Goal: Task Accomplishment & Management: Use online tool/utility

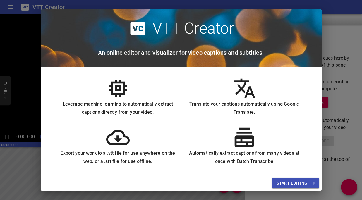
scroll to position [50, 0]
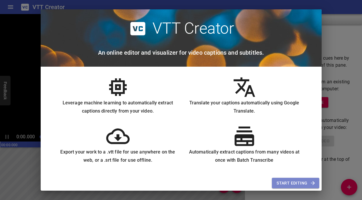
click at [290, 183] on span "Start Editing" at bounding box center [295, 183] width 38 height 7
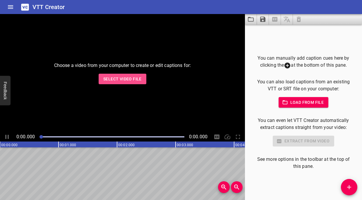
click at [124, 80] on span "Select Video File" at bounding box center [122, 78] width 38 height 7
click at [119, 80] on span "Select Video File" at bounding box center [122, 78] width 38 height 7
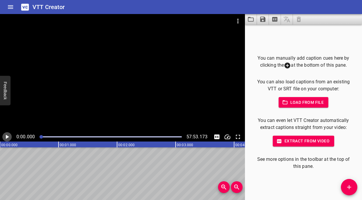
click at [9, 137] on icon "Play/Pause" at bounding box center [7, 137] width 3 height 4
click at [6, 137] on icon "Play/Pause" at bounding box center [7, 137] width 4 height 4
drag, startPoint x: 40, startPoint y: 137, endPoint x: 14, endPoint y: 140, distance: 26.2
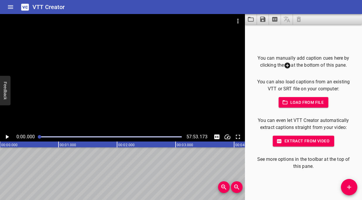
click at [14, 140] on div "0:00.000 57:53.173" at bounding box center [122, 136] width 245 height 9
click at [6, 139] on icon "Play/Pause" at bounding box center [7, 136] width 7 height 7
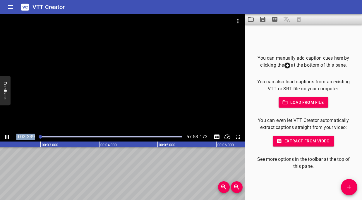
click at [6, 139] on icon "Play/Pause" at bounding box center [7, 137] width 4 height 4
click at [7, 138] on icon "Play/Pause" at bounding box center [7, 137] width 3 height 4
click at [8, 138] on icon "Play/Pause" at bounding box center [7, 137] width 4 height 4
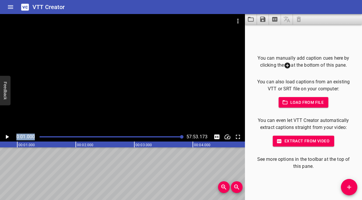
scroll to position [0, 58]
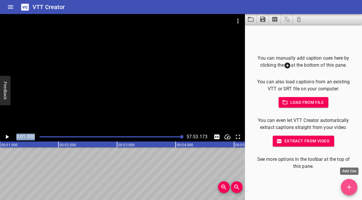
click at [351, 190] on icon "Add Cue" at bounding box center [348, 187] width 7 height 7
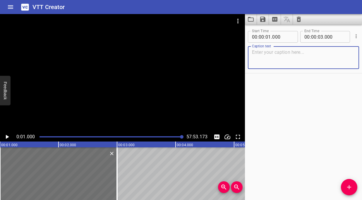
paste textarea "لننظر بل لنتأمل القصص الحية للأنبياء الصغار الاثنى عشر في العهد القديم"
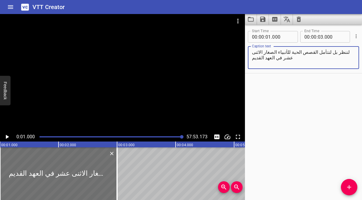
type textarea "لننظر بل لنتأمل القصص الحية للأنبياء الصغار الاثنى عشر في العهد القديم"
click at [8, 136] on icon "Play/Pause" at bounding box center [7, 137] width 3 height 4
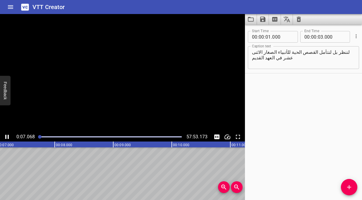
click at [8, 136] on icon "Play/Pause" at bounding box center [7, 137] width 4 height 4
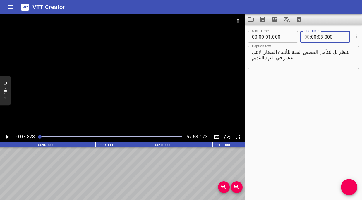
click at [308, 37] on input "number" at bounding box center [307, 37] width 6 height 12
type input "07"
type input "00"
click at [307, 36] on input "number" at bounding box center [307, 37] width 6 height 12
type input "00"
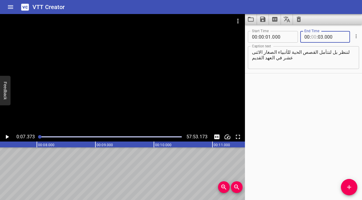
click at [315, 37] on input "number" at bounding box center [314, 37] width 6 height 12
type input "07"
type input "03"
click at [331, 37] on input "number" at bounding box center [334, 37] width 21 height 12
type input "000"
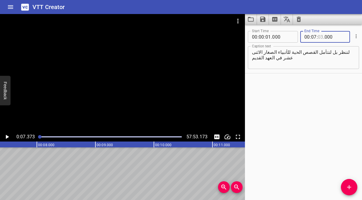
click at [322, 37] on input "number" at bounding box center [321, 37] width 6 height 12
type input "07"
type input "000"
click at [314, 36] on input "number" at bounding box center [314, 37] width 6 height 12
type input "00"
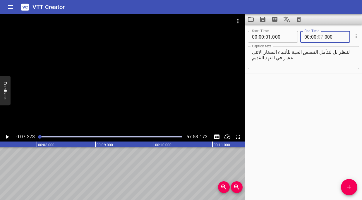
type input "07"
click at [332, 38] on input "number" at bounding box center [334, 37] width 21 height 12
type input "373"
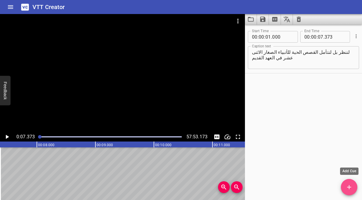
click at [350, 192] on button "Add Cue" at bounding box center [349, 187] width 16 height 16
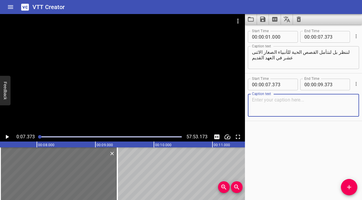
paste textarea ". إذ كل رسالة نبي، التي كل منها غني بالحكمة وممتلئة بالحق، تخاطب الحاضر كما كان…"
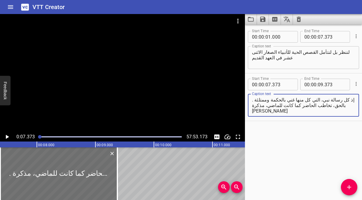
drag, startPoint x: 349, startPoint y: 106, endPoint x: 252, endPoint y: 106, distance: 96.8
click at [251, 107] on div ". إذ كل رسالة نبي، التي كل منها غني بالحكمة وممتلئة بالحق، تخاطب الحاضر كما كان…" at bounding box center [303, 105] width 111 height 23
paste textarea ". إذ كل رسالة نبي، التي كل منها غني بالحكمة وممتلئة بالحق،"
type textarea ". إذ كل رسالة نبي، التي كل منها غني بالحكمة وممتلئة بالحق، . إذ كل رسالة نبي، ا…"
click at [272, 105] on textarea ". إذ كل رسالة نبي، التي كل منها غني بالحكمة وممتلئة بالحق، . إذ كل رسالة نبي، ا…" at bounding box center [303, 105] width 103 height 17
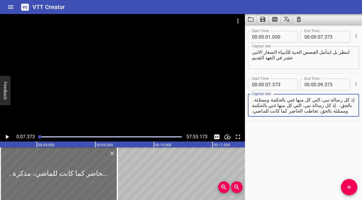
click at [272, 105] on textarea ". إذ كل رسالة نبي، التي كل منها غني بالحكمة وممتلئة بالحق، . إذ كل رسالة نبي، ا…" at bounding box center [303, 105] width 103 height 17
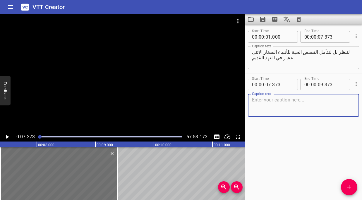
paste textarea ". إذ كل رسالة نبي، التي كل منها غني بالحكمة وممتلئة بالحق، تخاطب الحاضر كما كان…"
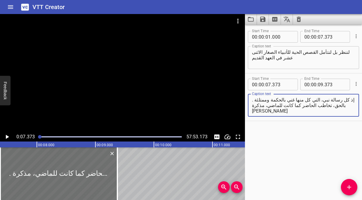
drag, startPoint x: 348, startPoint y: 106, endPoint x: 253, endPoint y: 105, distance: 94.8
click at [253, 105] on textarea ". إذ كل رسالة نبي، التي كل منها غني بالحكمة وممتلئة بالحق، تخاطب الحاضر كما كان…" at bounding box center [303, 105] width 103 height 17
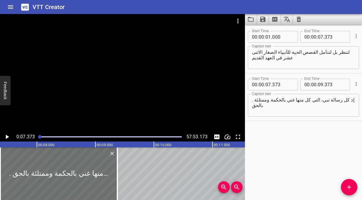
click at [251, 99] on div ". إذ كل رسالة نبي، التي كل منها غني بالحكمة وممتلئة بالحق Caption text" at bounding box center [303, 105] width 111 height 23
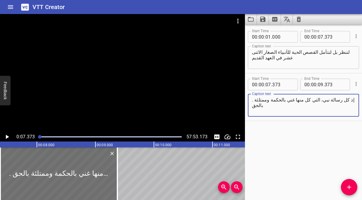
drag, startPoint x: 254, startPoint y: 100, endPoint x: 249, endPoint y: 100, distance: 5.0
click at [249, 100] on div ". إذ كل رسالة نبي، التي كل منها غني بالحكمة وممتلئة بالحق Caption text" at bounding box center [303, 105] width 111 height 23
type textarea "إذ كل رسالة نبي، التي كل منها غني بالحكمة وممتلئة بالحق"
click at [8, 138] on icon "Play/Pause" at bounding box center [7, 136] width 7 height 7
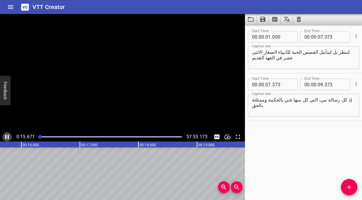
click at [8, 138] on icon "Play/Pause" at bounding box center [7, 137] width 4 height 4
click at [252, 101] on textarea "إذ كل رسالة نبي، التي كل منها غني بالحكمة وممتلئة بالحق" at bounding box center [303, 105] width 103 height 17
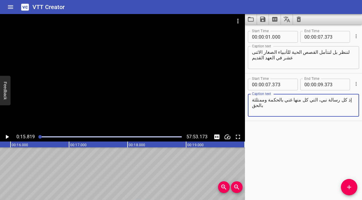
click at [260, 101] on textarea "إذ كل رسالة نبي، التي كل منها غني بالحكمة وممتلئة بالحق" at bounding box center [303, 105] width 103 height 17
paste textarea ". إذ كل رسالة نبي، التي كل منها غني بالحكمة وممتلئة بالحق، تخاطب الحاضر كما كان…"
drag, startPoint x: 292, startPoint y: 107, endPoint x: 250, endPoint y: 108, distance: 42.4
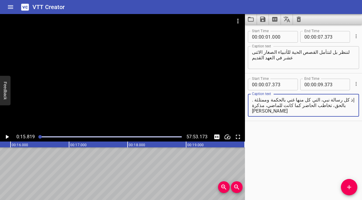
click at [250, 108] on div ". إذ كل رسالة نبي، التي كل منها غني بالحكمة وممتلئة بالحق، تخاطب الحاضر كما كان…" at bounding box center [303, 105] width 111 height 23
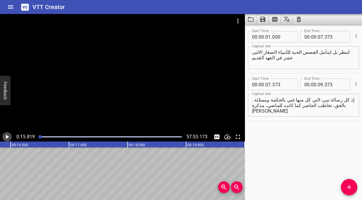
click at [6, 138] on icon "Play/Pause" at bounding box center [7, 137] width 3 height 4
click at [6, 138] on icon "Play/Pause" at bounding box center [7, 136] width 7 height 7
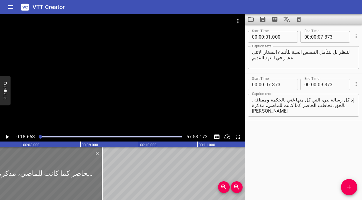
click at [78, 164] on div at bounding box center [43, 173] width 117 height 53
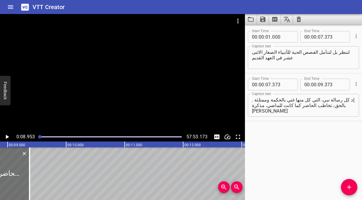
scroll to position [0, 524]
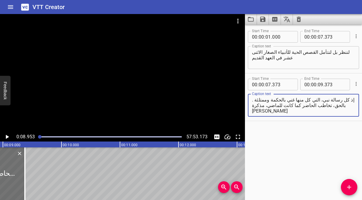
drag, startPoint x: 253, startPoint y: 101, endPoint x: 250, endPoint y: 102, distance: 2.9
click at [250, 102] on div ". إذ كل رسالة نبي، التي كل منها غني بالحكمة وممتلئة بالحق، تخاطب الحاضر كما كان…" at bounding box center [303, 105] width 111 height 23
type textarea "إذ كل رسالة نبي، التي كل منها غني بالحكمة وممتلئة بالحق، تخاطب الحاضر كما كانت …"
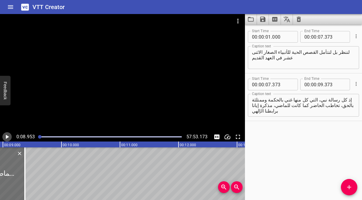
click at [6, 136] on icon "Play/Pause" at bounding box center [7, 137] width 3 height 4
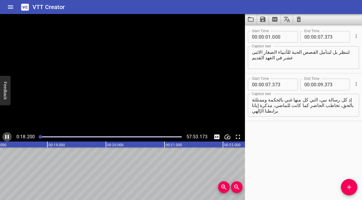
click at [6, 136] on icon "Play/Pause" at bounding box center [7, 137] width 4 height 4
click at [313, 85] on input "number" at bounding box center [314, 85] width 6 height 12
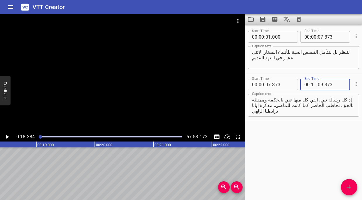
type input "18"
click at [321, 85] on input "number" at bounding box center [321, 85] width 6 height 12
type input "18"
type input "384"
click at [314, 84] on input "number" at bounding box center [314, 85] width 6 height 12
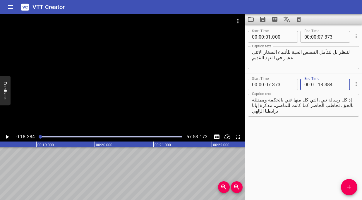
type input "00"
type input "18"
click at [340, 85] on input "number" at bounding box center [334, 85] width 21 height 12
type input "384"
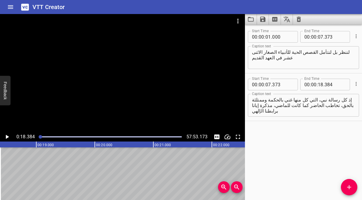
click at [322, 117] on div "Caption text إذ كل رسالة نبي، التي كل منها غني بالحكمة وممتلئة بالحق، تخاطب الح…" at bounding box center [303, 105] width 111 height 26
click at [348, 189] on icon "Add Cue" at bounding box center [348, 187] width 7 height 7
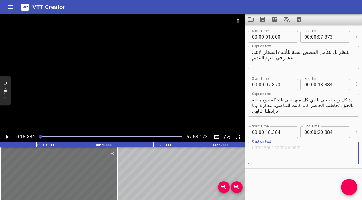
paste textarea "فندعوك لتنضم [PERSON_NAME] على "3ABN" لدراسة مستفيضة متعمقة لكلمة الله بعنوان: …"
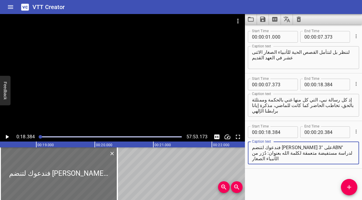
type textarea "فندعوك لتنضم [PERSON_NAME] على "3ABN" لدراسة مستفيضة متعمقة لكلمة الله بعنوان: …"
click at [7, 135] on icon "Play/Pause" at bounding box center [7, 136] width 7 height 7
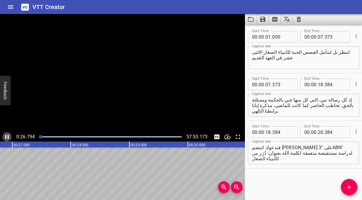
click at [7, 135] on icon "Play/Pause" at bounding box center [7, 136] width 7 height 7
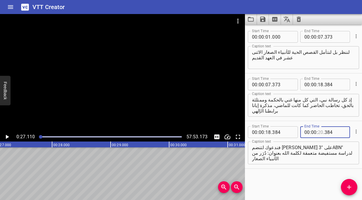
click at [320, 133] on input "number" at bounding box center [321, 132] width 6 height 12
type input "27"
type input "110"
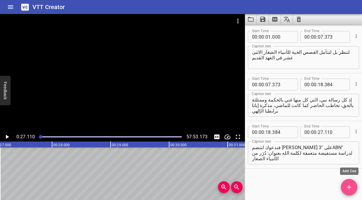
click at [350, 190] on icon "Add Cue" at bounding box center [348, 187] width 7 height 7
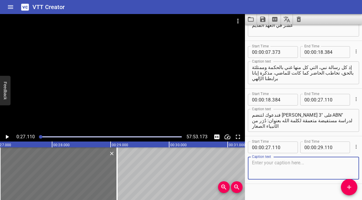
scroll to position [43, 0]
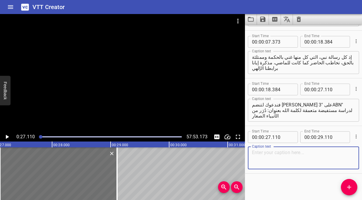
paste textarea "صباح الخير، أهلًا بكم في لقاء المعسكر! كيف حال كل منكم اليوم؟ [PERSON_NAME] هنا…"
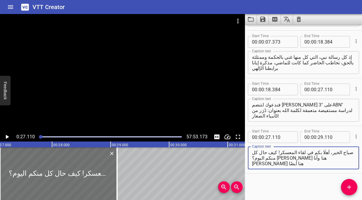
type textarea "صباح الخير، أهلًا بكم في لقاء المعسكر! كيف حال كل منكم اليوم؟ [PERSON_NAME] هنا…"
click at [6, 138] on icon "Play/Pause" at bounding box center [7, 137] width 3 height 4
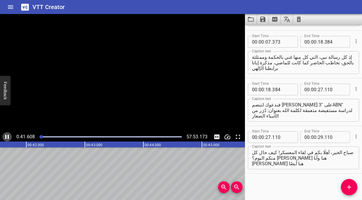
click at [6, 138] on icon "Play/Pause" at bounding box center [7, 137] width 4 height 4
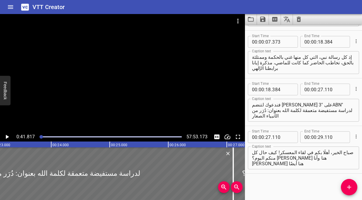
scroll to position [0, 1346]
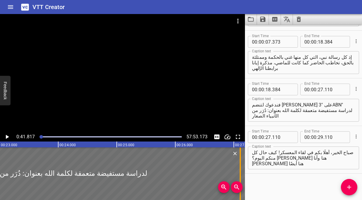
click at [242, 160] on div at bounding box center [240, 173] width 6 height 53
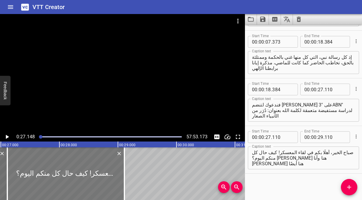
scroll to position [0, 1588]
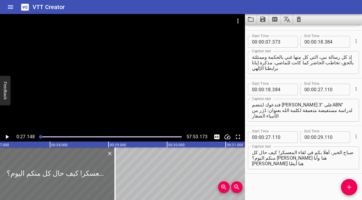
click at [6, 137] on icon "Play/Pause" at bounding box center [7, 137] width 3 height 4
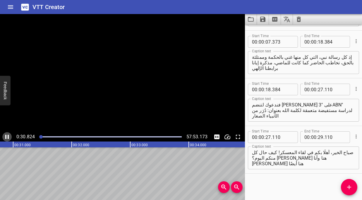
click at [6, 137] on icon "Play/Pause" at bounding box center [7, 137] width 4 height 4
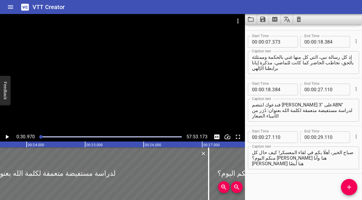
scroll to position [0, 1371]
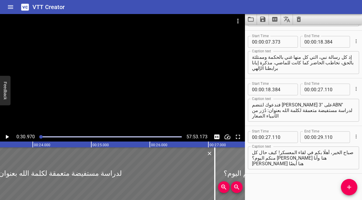
click at [224, 165] on div at bounding box center [273, 173] width 117 height 53
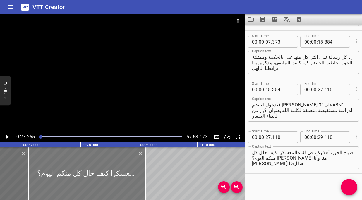
scroll to position [0, 1595]
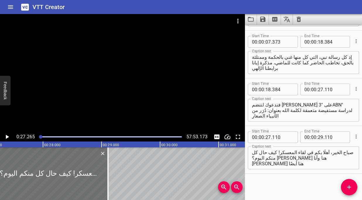
click at [9, 136] on icon "Play/Pause" at bounding box center [7, 136] width 7 height 7
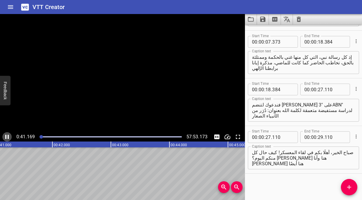
click at [9, 136] on icon "Play/Pause" at bounding box center [7, 136] width 7 height 7
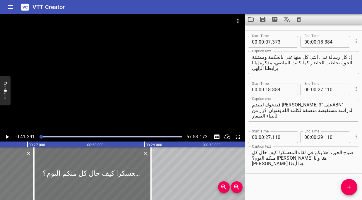
scroll to position [0, 1566]
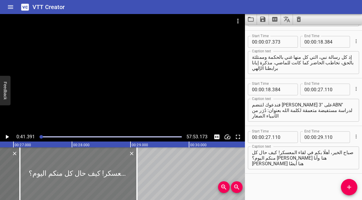
click at [44, 173] on div at bounding box center [78, 173] width 117 height 53
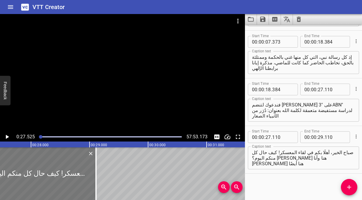
scroll to position [0, 1610]
click at [7, 136] on icon "Play/Pause" at bounding box center [7, 137] width 3 height 4
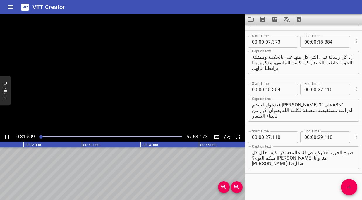
click at [7, 136] on icon "Play/Pause" at bounding box center [7, 136] width 7 height 7
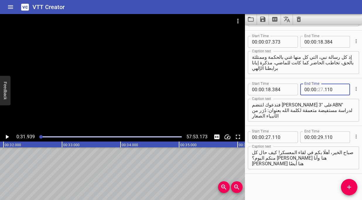
click at [319, 90] on input "number" at bounding box center [321, 90] width 6 height 12
type input "31"
type input "939"
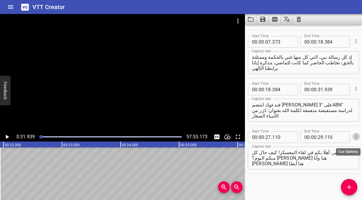
click at [357, 135] on icon "Cue Options" at bounding box center [356, 137] width 6 height 6
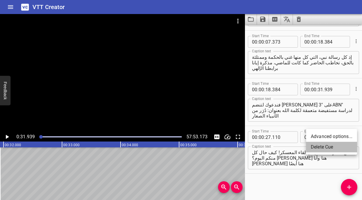
click at [329, 148] on li "Delete Cue" at bounding box center [331, 147] width 51 height 11
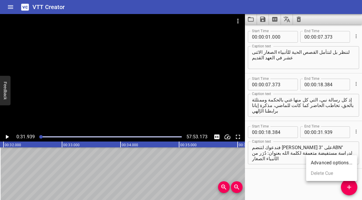
scroll to position [0, 0]
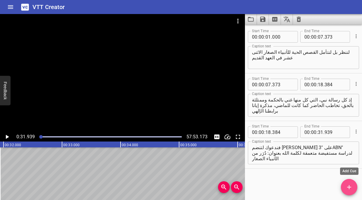
click at [346, 188] on icon "Add Cue" at bounding box center [348, 187] width 7 height 7
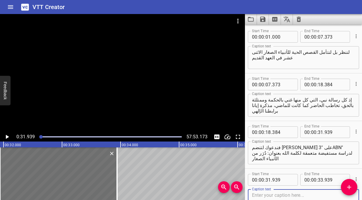
scroll to position [43, 0]
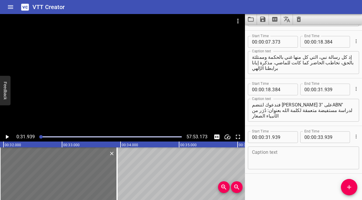
click at [268, 148] on div "Caption text" at bounding box center [303, 158] width 111 height 23
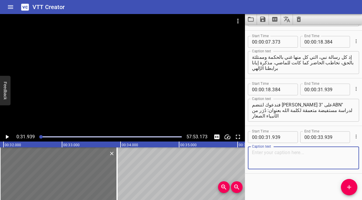
paste textarea "صباح الخير، أهلًا بكم في لقاء المعسكر! كيف حال كل منكم اليوم؟ [PERSON_NAME] هنا…"
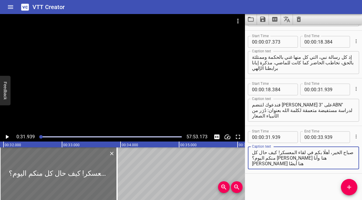
type textarea "صباح الخير، أهلًا بكم في لقاء المعسكر! كيف حال كل منكم اليوم؟ [PERSON_NAME] هنا…"
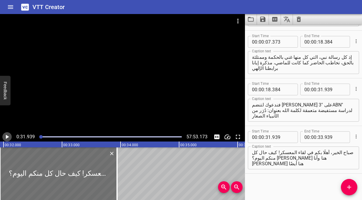
click at [7, 139] on icon "Play/Pause" at bounding box center [7, 136] width 7 height 7
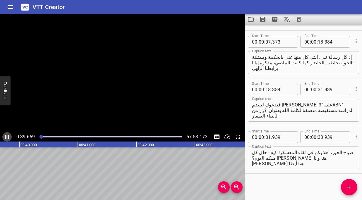
click at [8, 138] on icon "Play/Pause" at bounding box center [7, 137] width 4 height 4
click at [8, 138] on icon "Play/Pause" at bounding box center [7, 136] width 7 height 7
click at [8, 138] on icon "Play/Pause" at bounding box center [7, 137] width 4 height 4
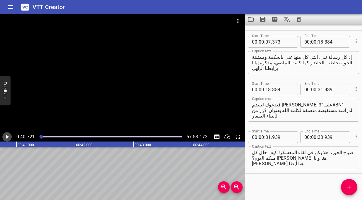
click at [8, 138] on icon "Play/Pause" at bounding box center [7, 136] width 7 height 7
click at [8, 138] on icon "Play/Pause" at bounding box center [7, 137] width 4 height 4
click at [321, 137] on input "number" at bounding box center [321, 137] width 6 height 12
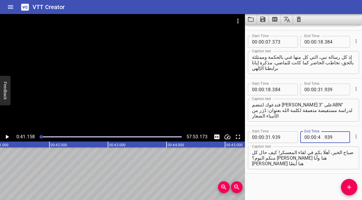
type input "41"
type input "158"
click at [350, 186] on icon "Add Cue" at bounding box center [348, 187] width 7 height 7
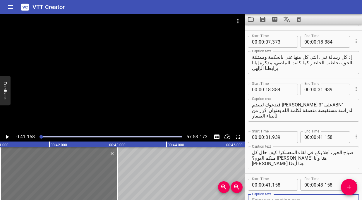
scroll to position [45, 0]
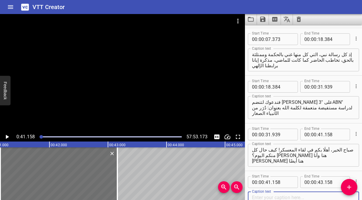
paste textarea "ما من شيء مميز مثل لقاء المعسكر. ذكريات رائعة! اليوم أحظى بامتياز تقديم زوجي"
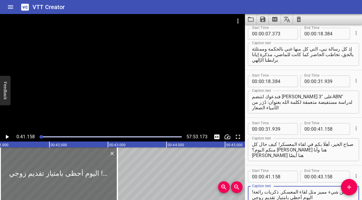
type textarea "ما من شيء مميز مثل لقاء المعسكر. ذكريات رائعة! اليوم أحظى بامتياز تقديم زوجي"
click at [8, 135] on icon "Play/Pause" at bounding box center [7, 136] width 7 height 7
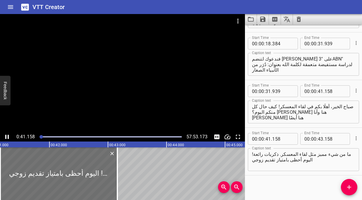
scroll to position [90, 0]
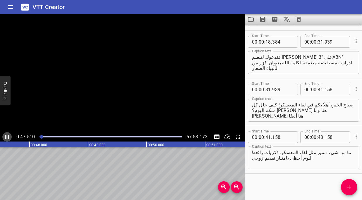
click at [7, 136] on icon "Play/Pause" at bounding box center [7, 136] width 7 height 7
click at [321, 139] on input "number" at bounding box center [321, 137] width 6 height 12
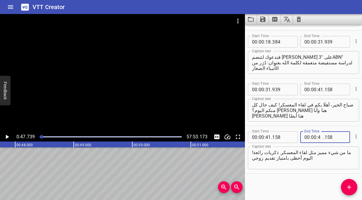
type input "47"
type input "739"
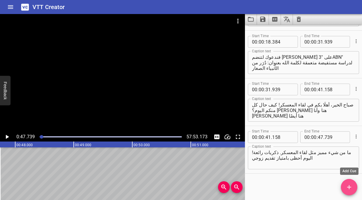
click at [352, 187] on icon "Add Cue" at bounding box center [348, 187] width 7 height 7
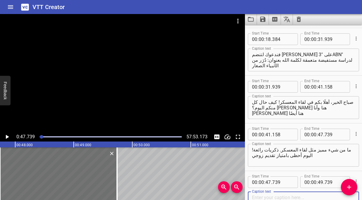
scroll to position [138, 0]
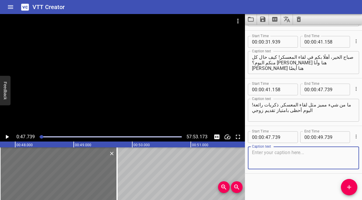
paste textarea "فلمدة ثلاثة وثلاثين عامًا أعرفه زوجًا وصديقًا حميمًا"
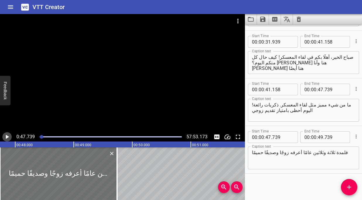
click at [7, 137] on icon "Play/Pause" at bounding box center [7, 137] width 3 height 4
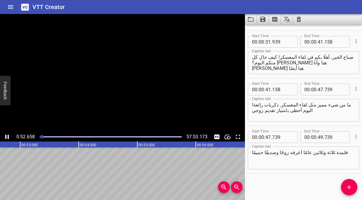
click at [7, 137] on icon "Play/Pause" at bounding box center [7, 136] width 7 height 7
click at [269, 154] on textarea "فلمدة ثلاثة وثلاثين عامًا أعرفه زوجًا وصديقًا حميمًا" at bounding box center [303, 158] width 103 height 17
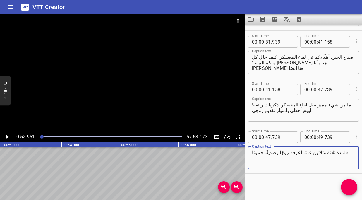
click at [269, 154] on textarea "فلمدة ثلاثة وثلاثين عامًا أعرفه زوجًا وصديقًا حميمًا" at bounding box center [303, 158] width 103 height 17
paste textarea ". ولا أعلم أي شخص مؤهل أقدر منه ليتحدث عن موضوع اليوم"
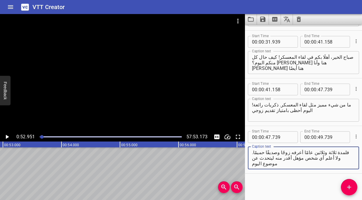
type textarea "فلمدة ثلاثة وثلاثين عامًا أعرفه زوجًا وصديقًا حميمًا. ولا أعلم أي شخص مؤهل أقدر…"
click at [6, 137] on icon "Play/Pause" at bounding box center [7, 137] width 3 height 4
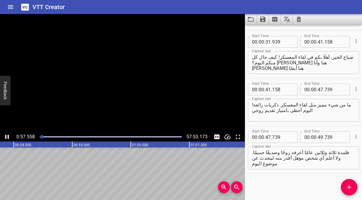
click at [6, 137] on icon "Play/Pause" at bounding box center [7, 136] width 7 height 7
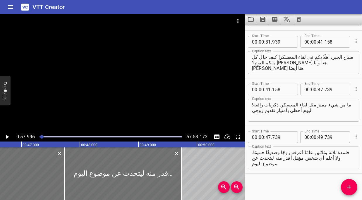
scroll to position [0, 2722]
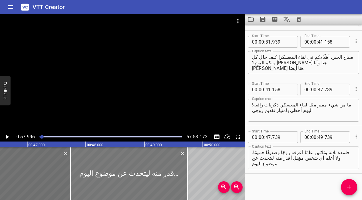
click at [89, 180] on div at bounding box center [128, 173] width 117 height 53
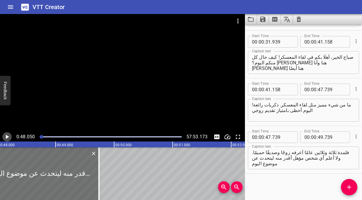
click at [8, 137] on icon "Play/Pause" at bounding box center [7, 137] width 3 height 4
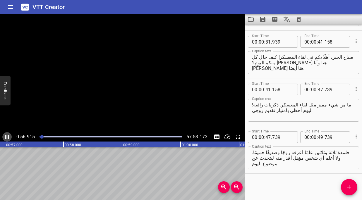
click at [8, 137] on icon "Play/Pause" at bounding box center [7, 137] width 4 height 4
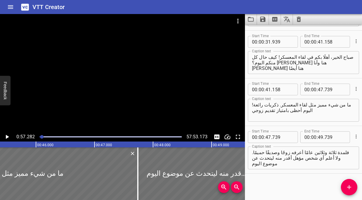
scroll to position [0, 2687]
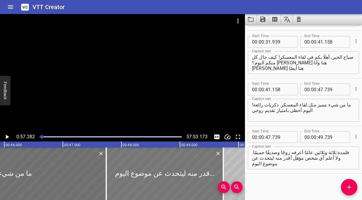
click at [130, 171] on div at bounding box center [164, 173] width 117 height 53
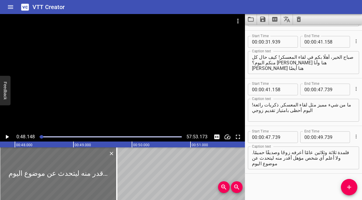
scroll to position [0, 2816]
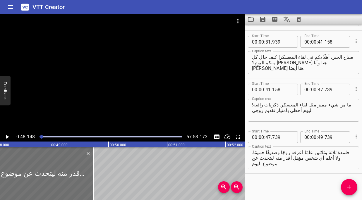
click at [7, 136] on icon "Play/Pause" at bounding box center [7, 137] width 3 height 4
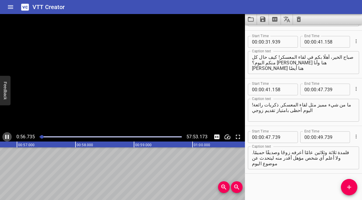
click at [7, 136] on icon "Play/Pause" at bounding box center [7, 136] width 7 height 7
click at [321, 138] on input "number" at bounding box center [321, 137] width 6 height 12
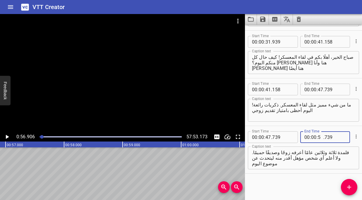
type input "56"
type input "906"
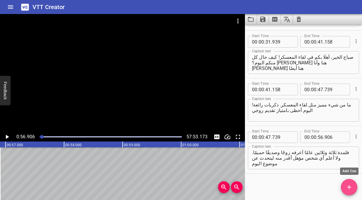
click at [348, 191] on button "Add Cue" at bounding box center [349, 187] width 16 height 16
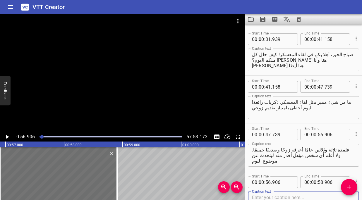
scroll to position [186, 0]
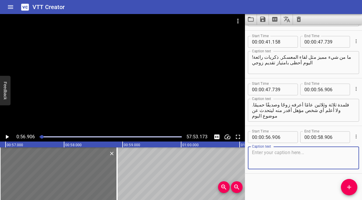
click at [264, 159] on textarea at bounding box center [303, 158] width 103 height 17
paste textarea "الذي عن الزوج المُخلِص لأن هذا بالضبط ما عليه [PERSON_NAME] زوجي-الأشد إخلاصًا"
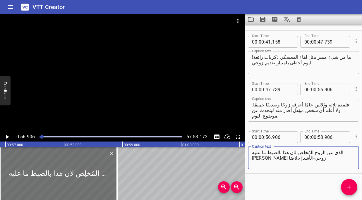
type textarea "الذي عن الزوج المُخلِص لأن هذا بالضبط ما عليه [PERSON_NAME] زوجي-الأشد إخلاصًا"
click at [8, 136] on icon "Play/Pause" at bounding box center [7, 136] width 7 height 7
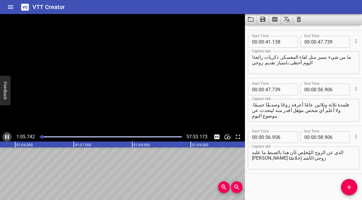
click at [8, 136] on icon "Play/Pause" at bounding box center [7, 137] width 4 height 4
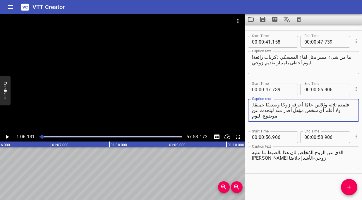
drag, startPoint x: 269, startPoint y: 104, endPoint x: 263, endPoint y: 114, distance: 11.9
click at [263, 115] on textarea "فلمدة ثلاثة وثلاثين عامًا أعرفه زوجًا وصديقًا حميمًا. ولا أعلم أي شخص مؤهل أقدر…" at bounding box center [303, 110] width 103 height 17
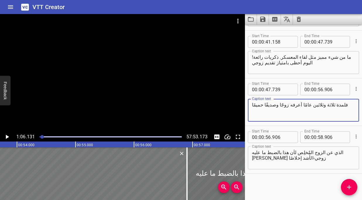
type textarea "فلمدة ثلاثة وثلاثين عامًا أعرفه زوجًا وصديقًا حميمًا"
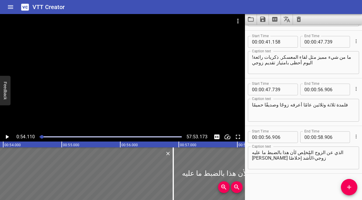
scroll to position [0, 3165]
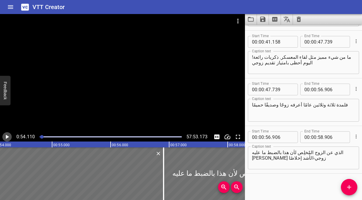
click at [6, 136] on icon "Play/Pause" at bounding box center [7, 137] width 3 height 4
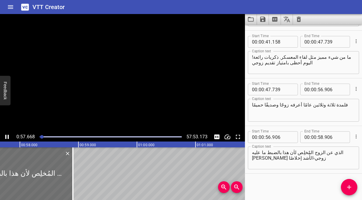
click at [6, 136] on icon "Play/Pause" at bounding box center [7, 136] width 7 height 7
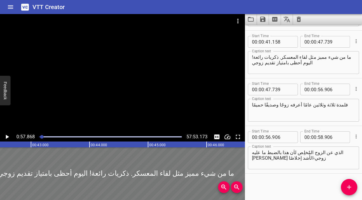
click at [55, 168] on div at bounding box center [115, 173] width 385 height 53
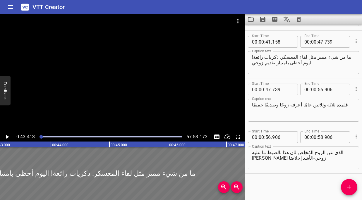
scroll to position [0, 2539]
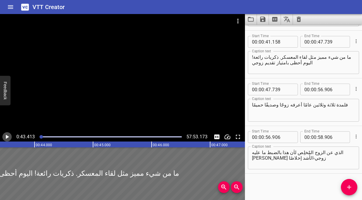
click at [8, 137] on icon "Play/Pause" at bounding box center [7, 137] width 3 height 4
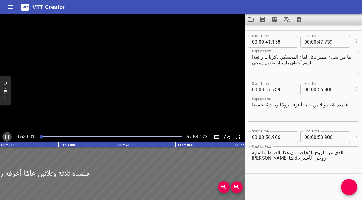
click at [8, 137] on icon "Play/Pause" at bounding box center [7, 137] width 4 height 4
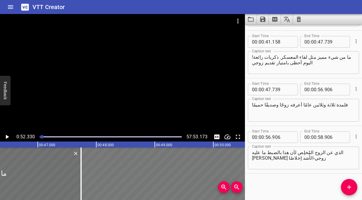
scroll to position [0, 2708]
click at [129, 159] on div at bounding box center [353, 173] width 536 height 53
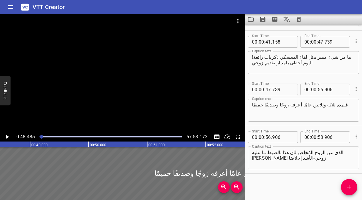
click at [7, 137] on icon "Play/Pause" at bounding box center [7, 137] width 3 height 4
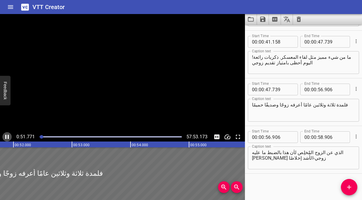
click at [7, 137] on icon "Play/Pause" at bounding box center [7, 136] width 7 height 7
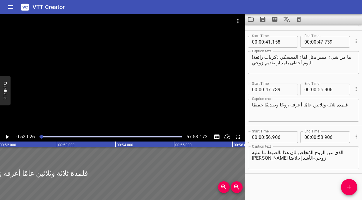
click at [320, 90] on input "number" at bounding box center [321, 90] width 6 height 12
type input "52"
type input "026"
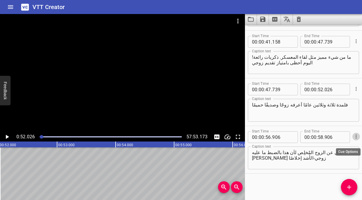
click at [354, 137] on icon "Cue Options" at bounding box center [356, 137] width 6 height 6
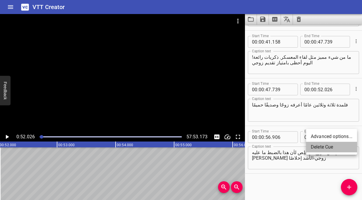
click at [324, 146] on li "Delete Cue" at bounding box center [331, 147] width 51 height 11
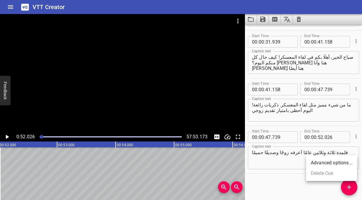
scroll to position [138, 0]
click at [269, 187] on div "Start Time 00 : 00 : 01 . 000 Start Time End Time 00 : 00 : 07 . 373 End Time C…" at bounding box center [303, 112] width 117 height 175
click at [266, 187] on div "Start Time 00 : 00 : 01 . 000 Start Time End Time 00 : 00 : 07 . 373 End Time C…" at bounding box center [303, 112] width 117 height 175
click at [349, 190] on icon "Add Cue" at bounding box center [348, 187] width 7 height 7
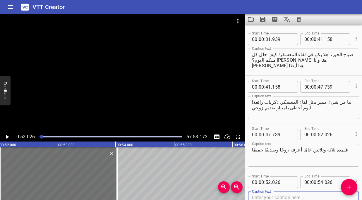
scroll to position [186, 0]
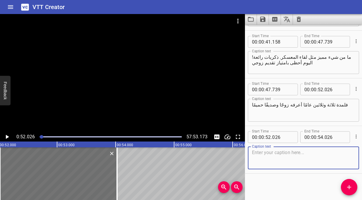
click at [263, 159] on textarea at bounding box center [303, 158] width 103 height 17
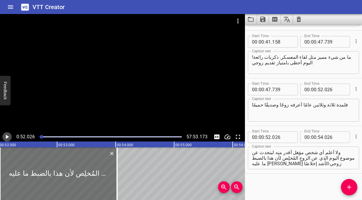
click at [9, 139] on icon "Play/Pause" at bounding box center [7, 136] width 7 height 7
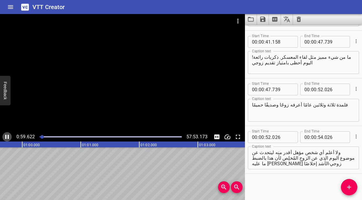
click at [9, 138] on icon "Play/Pause" at bounding box center [7, 136] width 7 height 7
click at [8, 139] on icon "Play/Pause" at bounding box center [7, 136] width 7 height 7
click at [8, 139] on icon "Play/Pause" at bounding box center [7, 137] width 4 height 4
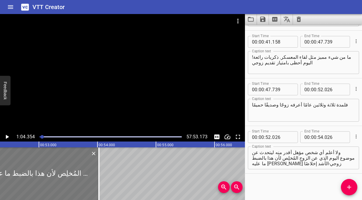
click at [44, 164] on div at bounding box center [40, 173] width 117 height 53
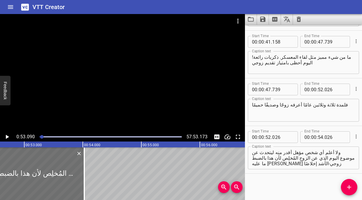
scroll to position [0, 3106]
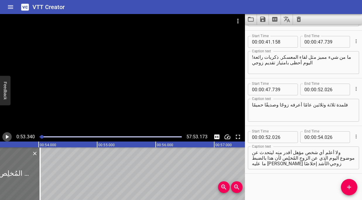
click at [7, 137] on icon "Play/Pause" at bounding box center [7, 137] width 3 height 4
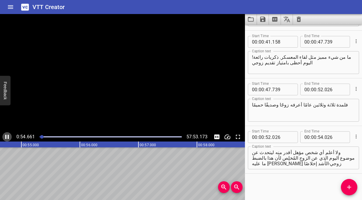
click at [7, 137] on icon "Play/Pause" at bounding box center [7, 136] width 7 height 7
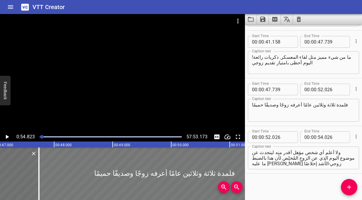
scroll to position [0, 2747]
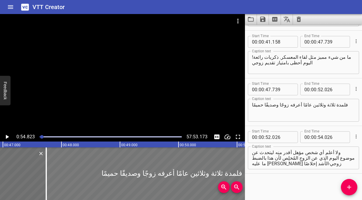
click at [123, 164] on div at bounding box center [171, 173] width 251 height 53
click at [85, 167] on div at bounding box center [171, 173] width 251 height 53
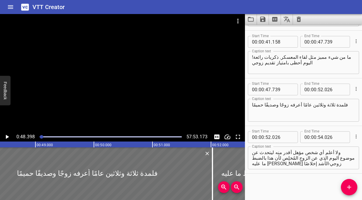
click at [6, 137] on icon "Play/Pause" at bounding box center [7, 136] width 7 height 7
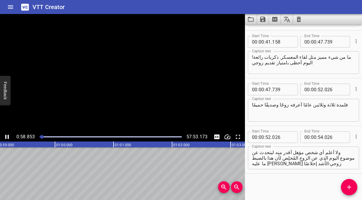
click at [6, 137] on icon "Play/Pause" at bounding box center [7, 137] width 4 height 4
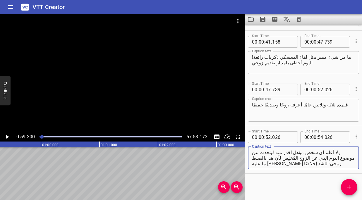
drag, startPoint x: 317, startPoint y: 158, endPoint x: 255, endPoint y: 164, distance: 62.6
click at [255, 164] on textarea "ولا أعلم أي شخص مؤهل أقدر منه ليتحدث عن موضوع اليوم الذي عن الزوج المُخلِص لأن …" at bounding box center [303, 158] width 103 height 17
click at [312, 160] on textarea "ولا أعلم أي شخص مؤهل أقدر منه ليتحدث عن موضوع اليوم الذي عن الزوج المُخلِص لأن …" at bounding box center [303, 158] width 103 height 17
drag, startPoint x: 318, startPoint y: 159, endPoint x: 253, endPoint y: 166, distance: 66.0
click at [253, 166] on textarea "ولا أعلم أي شخص مؤهل أقدر منه ليتحدث عن موضوع اليوم الذي عن الزوج المُخلِص لأن …" at bounding box center [303, 158] width 103 height 17
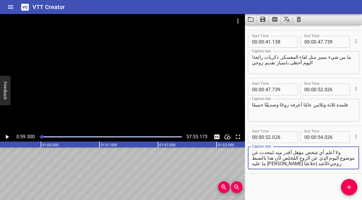
click at [307, 157] on textarea "ولا أعلم أي شخص مؤهل أقدر منه ليتحدث عن موضوع اليوم الذي عن الزوج المُخلِص لأن …" at bounding box center [303, 158] width 103 height 17
drag, startPoint x: 317, startPoint y: 159, endPoint x: 268, endPoint y: 168, distance: 50.6
click at [268, 168] on div "ولا أعلم أي شخص مؤهل أقدر منه ليتحدث عن موضوع اليوم الذي عن الزوج المُخلِص لأن …" at bounding box center [303, 158] width 111 height 23
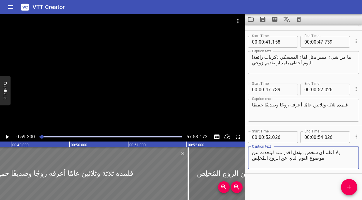
scroll to position [0, 2978]
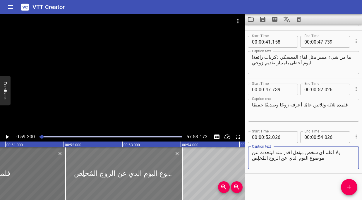
type textarea "ولا أعلم أي شخص مؤهل أقدر منه ليتحدث عن موضوع اليوم الذي عن الزوج المُخلِص"
click at [131, 168] on div at bounding box center [123, 173] width 117 height 53
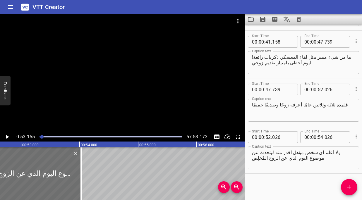
scroll to position [0, 3110]
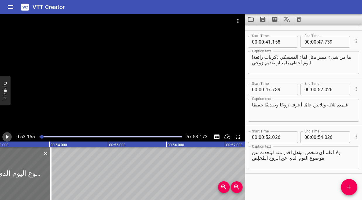
click at [8, 135] on icon "Play/Pause" at bounding box center [7, 136] width 7 height 7
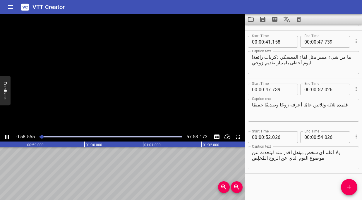
click at [8, 135] on icon "Play/Pause" at bounding box center [7, 136] width 7 height 7
click at [321, 137] on input "number" at bounding box center [321, 137] width 6 height 12
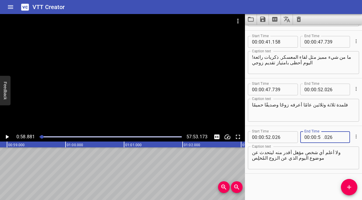
type input "58"
type input "881"
click at [352, 190] on span "Add Cue" at bounding box center [349, 187] width 16 height 7
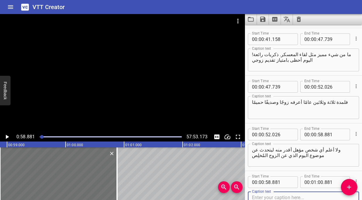
scroll to position [233, 0]
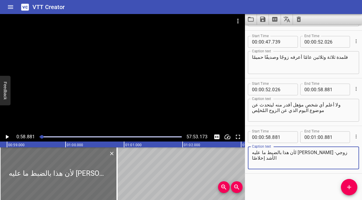
type textarea "لأن هذا بالضبط ما عليه [PERSON_NAME] زوجي-الأشد إخلاصًا"
click at [8, 135] on icon "Play/Pause" at bounding box center [7, 136] width 7 height 7
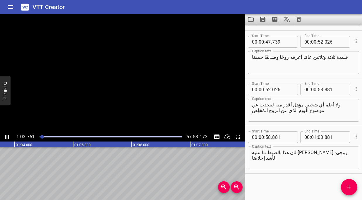
click at [8, 135] on icon "Play/Pause" at bounding box center [7, 137] width 4 height 4
click at [320, 138] on input "number" at bounding box center [321, 137] width 6 height 12
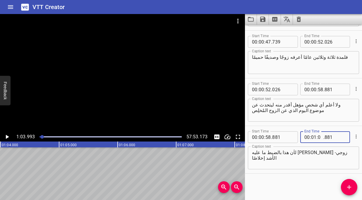
type input "03"
type input "993"
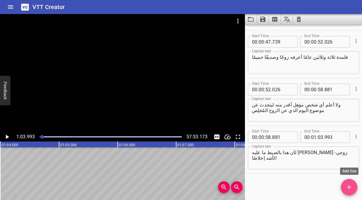
click at [348, 188] on icon "Add Cue" at bounding box center [348, 187] width 7 height 7
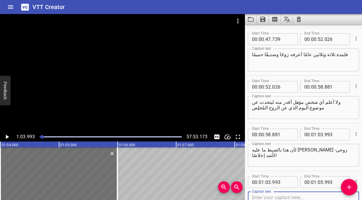
scroll to position [281, 0]
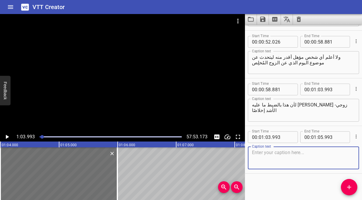
paste textarea "وصدقوني، لا يتعلق الأمر بي، فكل شيء يتعلق بهويته هو، فشعوري ليس سوى الامتنان لذ…"
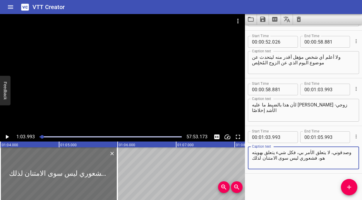
type textarea "وصدقوني، لا يتعلق الأمر بي، فكل شيء يتعلق بهويته هو، فشعوري ليس سوى الامتنان لذ…"
click at [7, 136] on icon "Play/Pause" at bounding box center [7, 137] width 3 height 4
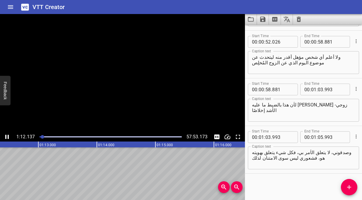
click at [7, 136] on icon "Play/Pause" at bounding box center [7, 136] width 7 height 7
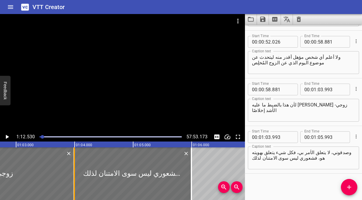
scroll to position [0, 3667]
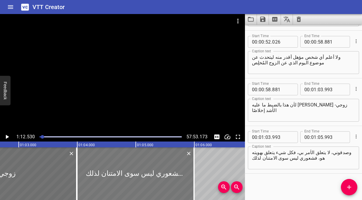
click at [98, 166] on div at bounding box center [135, 173] width 117 height 53
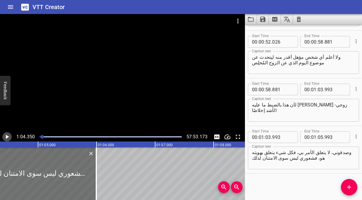
click at [7, 135] on icon "Play/Pause" at bounding box center [7, 136] width 7 height 7
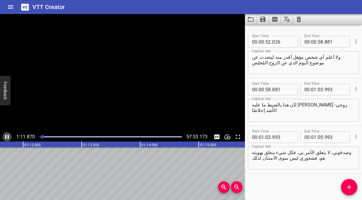
click at [7, 135] on icon "Play/Pause" at bounding box center [7, 136] width 7 height 7
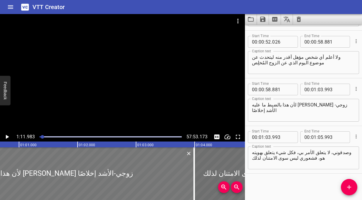
scroll to position [0, 3530]
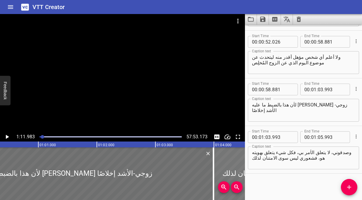
click at [221, 161] on div at bounding box center [272, 173] width 117 height 53
click at [228, 167] on div at bounding box center [272, 173] width 117 height 53
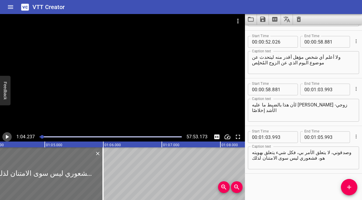
click at [8, 136] on icon "Play/Pause" at bounding box center [7, 137] width 3 height 4
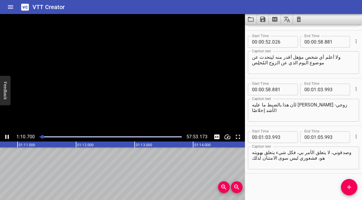
click at [8, 136] on icon "Play/Pause" at bounding box center [7, 137] width 4 height 4
click at [319, 138] on input "number" at bounding box center [321, 137] width 6 height 12
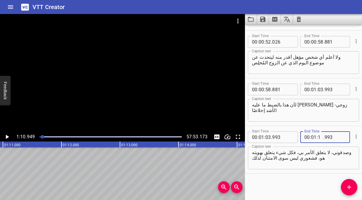
type input "10"
type input "949"
click at [354, 185] on span "Add Cue" at bounding box center [349, 187] width 16 height 7
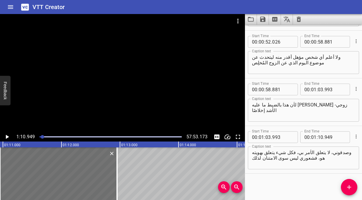
scroll to position [284, 0]
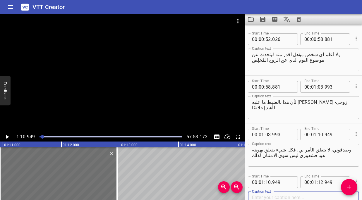
paste textarea "كلي ثقة بأن الروح القدس سيستخدمه اليوم. فقد استيقظ اليوم باكرًا، وسعدت بسماع ما…"
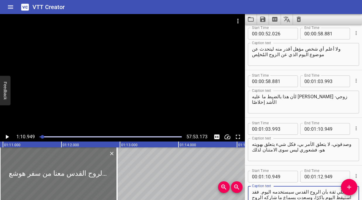
type textarea "كلي ثقة بأن الروح القدس سيستخدمه اليوم. فقد استيقظ اليوم باكرًا، وسعدت بسماع ما…"
click at [6, 136] on icon "Play/Pause" at bounding box center [7, 137] width 3 height 4
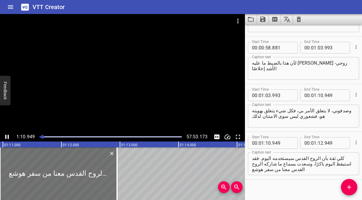
scroll to position [329, 0]
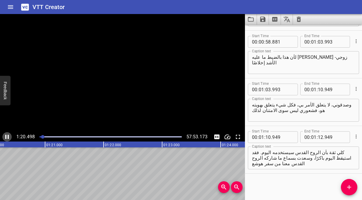
click at [7, 138] on icon "Play/Pause" at bounding box center [7, 136] width 7 height 7
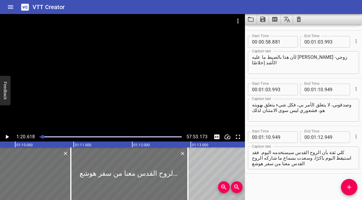
scroll to position [0, 4055]
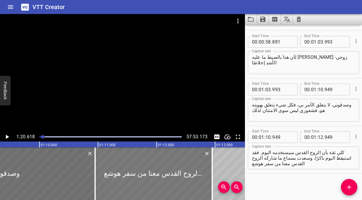
click at [123, 171] on div at bounding box center [153, 173] width 117 height 53
click at [124, 165] on div at bounding box center [153, 173] width 117 height 53
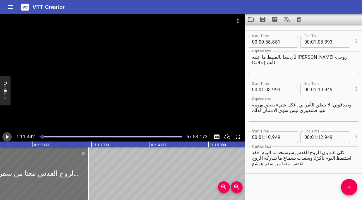
click at [6, 136] on icon "Play/Pause" at bounding box center [7, 137] width 3 height 4
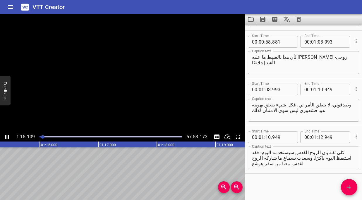
click at [6, 136] on icon "Play/Pause" at bounding box center [7, 136] width 7 height 7
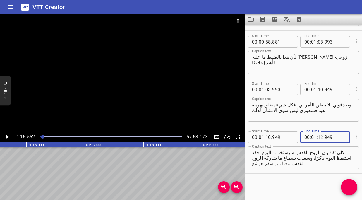
click at [321, 137] on input "number" at bounding box center [321, 137] width 6 height 12
type input "15"
type input "552"
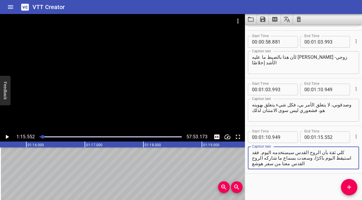
drag, startPoint x: 342, startPoint y: 160, endPoint x: 249, endPoint y: 159, distance: 92.4
click at [249, 159] on div "كلي ثقة بأن الروح القدس سيستخدمه اليوم. فقد استيقظ اليوم باكرًا، وسعدت بسماع ما…" at bounding box center [303, 158] width 111 height 23
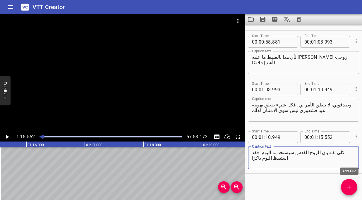
type textarea "كلي ثقة بأن الروح القدس سيستخدمه اليوم. فقد استيقظ اليوم باكرًا"
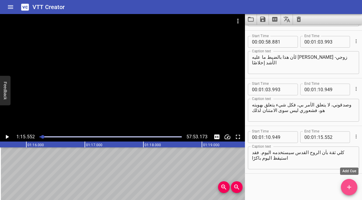
click at [354, 189] on span "Add Cue" at bounding box center [349, 187] width 16 height 7
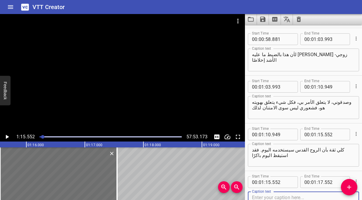
scroll to position [376, 0]
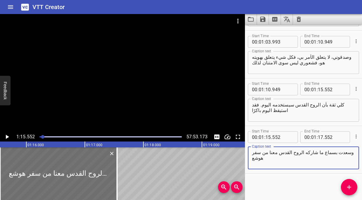
type textarea "وسعدت بسماع ما شاركه الروح القدس معنا من سفر هوشع"
click at [8, 136] on icon "Play/Pause" at bounding box center [7, 136] width 7 height 7
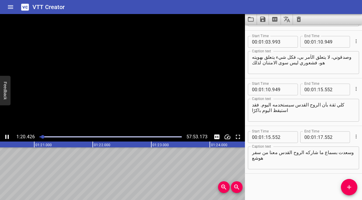
click at [8, 136] on icon "Play/Pause" at bounding box center [7, 137] width 4 height 4
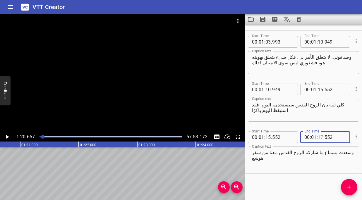
click at [320, 138] on input "number" at bounding box center [321, 137] width 6 height 12
type input "20"
type input "657"
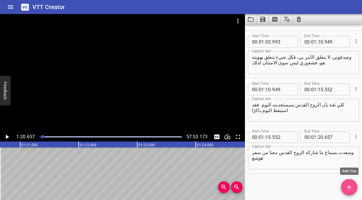
click at [350, 187] on icon "Add Cue" at bounding box center [348, 187] width 7 height 7
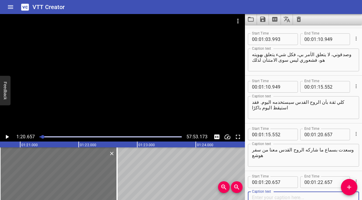
paste textarea "لكن قبل ذلك، [PERSON_NAME] ترنيمة "دومًا أمينًا-He’s Been Faithful"."
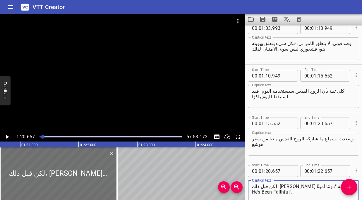
scroll to position [424, 0]
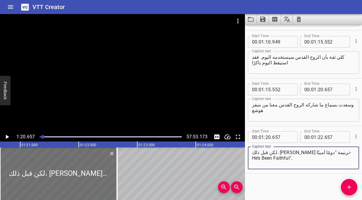
click at [282, 156] on textarea "لكن قبل ذلك، [PERSON_NAME] ترنيمة "دومًا أمينًا-He’s Been Faithful"." at bounding box center [303, 158] width 103 height 17
type textarea "لكن قبل ذلك، [PERSON_NAME] ترنيمة "دومًا أمينًا-He’s Been Faithful"."
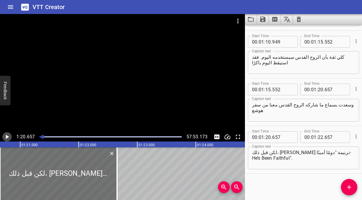
click at [8, 136] on icon "Play/Pause" at bounding box center [7, 137] width 3 height 4
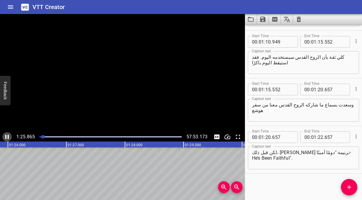
click at [8, 136] on icon "Play/Pause" at bounding box center [7, 137] width 4 height 4
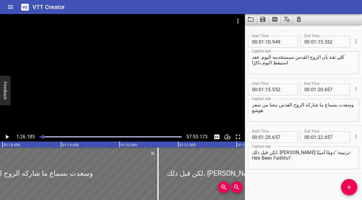
scroll to position [0, 4545]
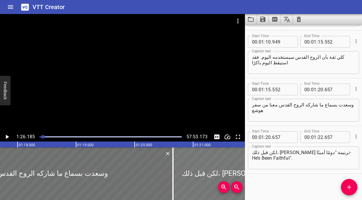
click at [200, 162] on div at bounding box center [231, 173] width 117 height 53
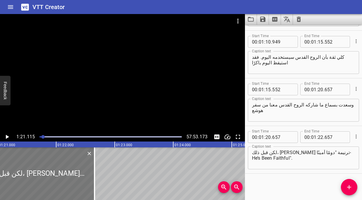
scroll to position [0, 4745]
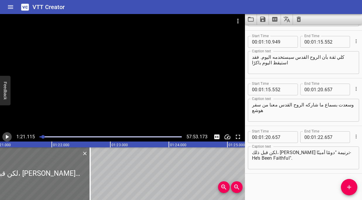
click at [7, 136] on icon "Play/Pause" at bounding box center [7, 137] width 3 height 4
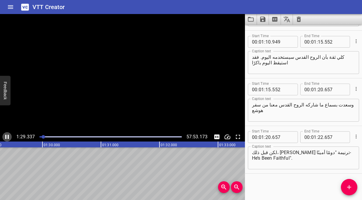
click at [7, 136] on icon "Play/Pause" at bounding box center [7, 136] width 7 height 7
click at [321, 137] on input "number" at bounding box center [321, 137] width 6 height 12
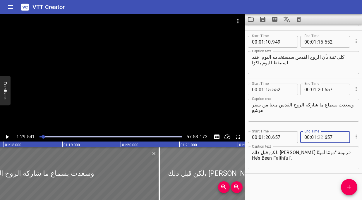
scroll to position [0, 4565]
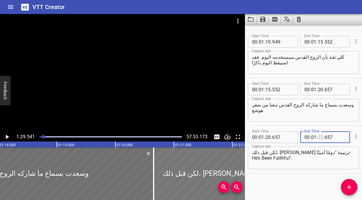
type input "22"
click at [188, 171] on div at bounding box center [212, 173] width 117 height 53
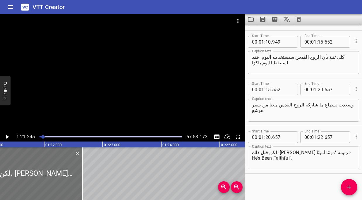
click at [6, 137] on icon "Play/Pause" at bounding box center [7, 137] width 3 height 4
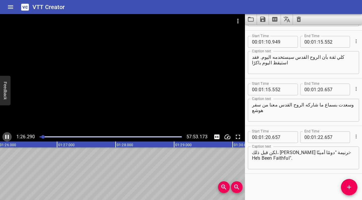
click at [6, 137] on icon "Play/Pause" at bounding box center [7, 136] width 7 height 7
click at [6, 137] on icon "Play/Pause" at bounding box center [7, 137] width 3 height 4
click at [6, 137] on icon "Play/Pause" at bounding box center [7, 136] width 7 height 7
click at [6, 137] on icon "Play/Pause" at bounding box center [7, 137] width 3 height 4
click at [6, 137] on icon "Play/Pause" at bounding box center [7, 136] width 7 height 7
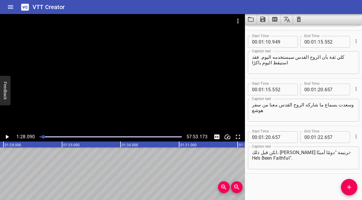
scroll to position [0, 5153]
click at [321, 137] on input "number" at bounding box center [321, 137] width 6 height 12
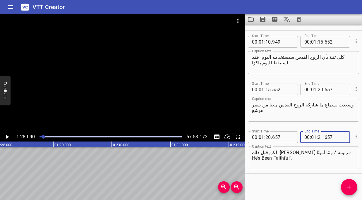
type input "27"
type input "657"
click at [319, 136] on input "number" at bounding box center [321, 137] width 6 height 12
type input "28"
type input "090"
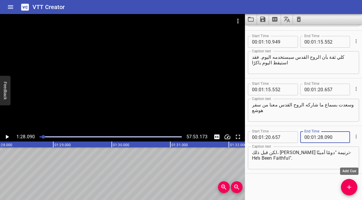
click at [347, 190] on icon "Add Cue" at bounding box center [348, 187] width 7 height 7
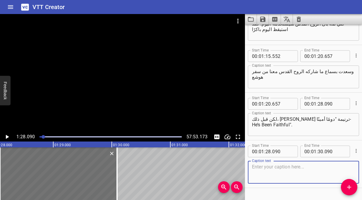
scroll to position [472, 0]
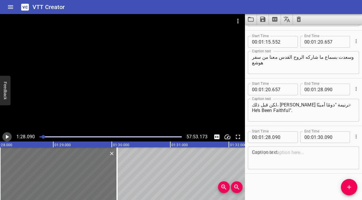
click at [5, 137] on icon "Play/Pause" at bounding box center [7, 136] width 7 height 7
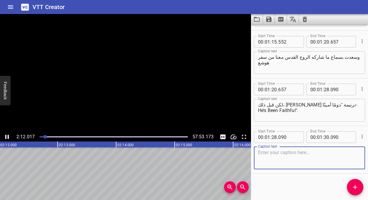
click at [282, 157] on textarea at bounding box center [309, 158] width 103 height 17
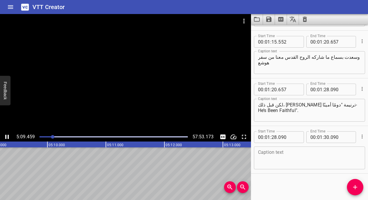
click at [56, 137] on div "Play progress" at bounding box center [113, 136] width 148 height 1
click at [55, 137] on div at bounding box center [57, 137] width 4 height 4
click at [361, 139] on icon "Cue Options" at bounding box center [362, 137] width 6 height 6
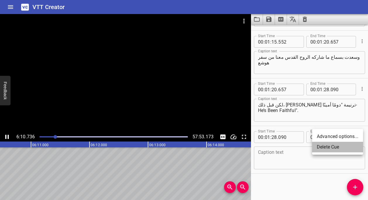
click at [340, 147] on li "Delete Cue" at bounding box center [337, 147] width 51 height 11
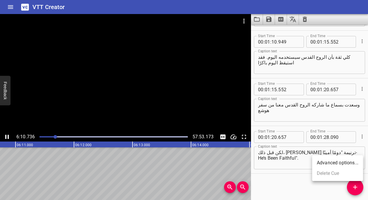
scroll to position [424, 0]
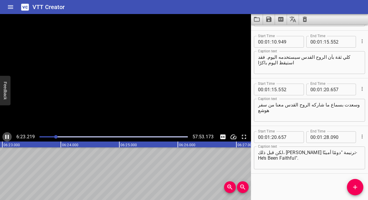
click at [8, 137] on icon "Play/Pause" at bounding box center [7, 137] width 4 height 4
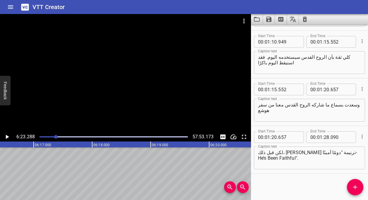
scroll to position [0, 22018]
click at [55, 135] on div at bounding box center [56, 137] width 4 height 4
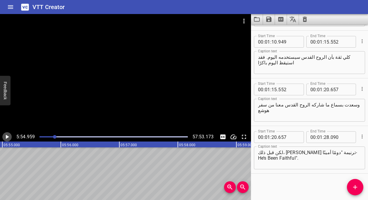
click at [6, 137] on icon "Play/Pause" at bounding box center [7, 137] width 3 height 4
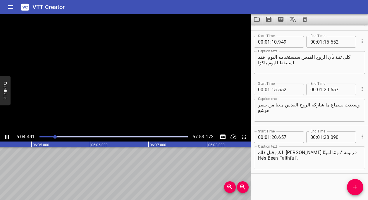
scroll to position [0, 21322]
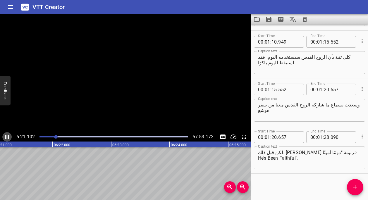
click at [8, 136] on icon "Play/Pause" at bounding box center [7, 137] width 4 height 4
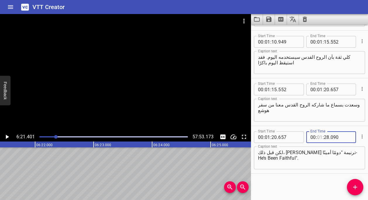
click at [320, 138] on input "number" at bounding box center [320, 137] width 6 height 12
type input "06"
type input "21"
type input "401"
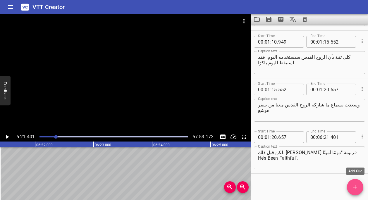
click at [353, 187] on icon "Add Cue" at bounding box center [355, 187] width 7 height 7
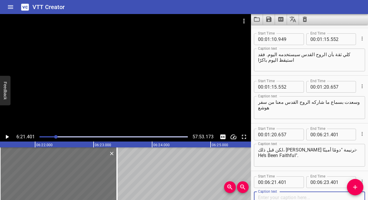
scroll to position [472, 0]
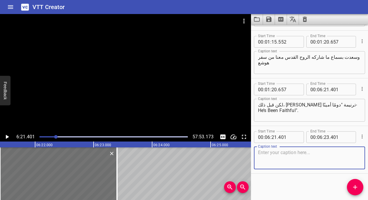
click at [268, 154] on textarea at bounding box center [309, 158] width 103 height 17
paste textarea "آمين! مجدًا لله! [PERSON_NAME] نحونا جميعًا. [PERSON_NAME] هنا في لقاء المعسكر،…"
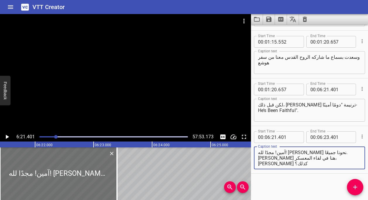
type textarea "آمين! مجدًا لله! [PERSON_NAME] نحونا جميعًا. [PERSON_NAME] هنا في لقاء المعسكر،…"
click at [6, 137] on icon "Play/Pause" at bounding box center [7, 137] width 3 height 4
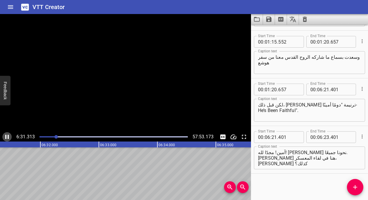
click at [6, 137] on icon "Play/Pause" at bounding box center [7, 137] width 4 height 4
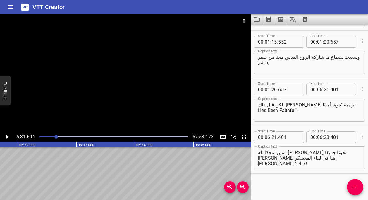
click at [6, 137] on icon "Play/Pause" at bounding box center [7, 137] width 3 height 4
click at [6, 137] on icon "Play/Pause" at bounding box center [7, 137] width 4 height 4
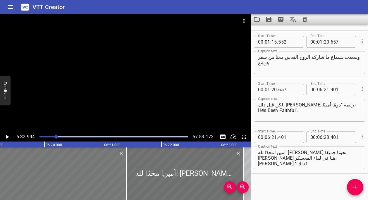
scroll to position [0, 22190]
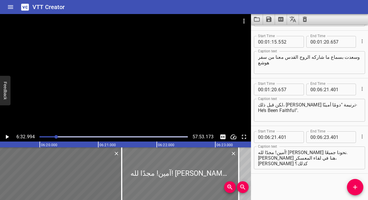
click at [157, 172] on div at bounding box center [180, 173] width 117 height 53
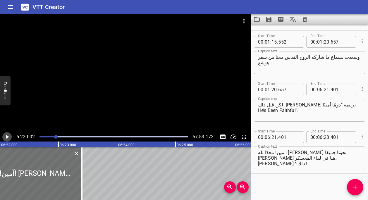
click at [7, 135] on icon "Play/Pause" at bounding box center [7, 136] width 7 height 7
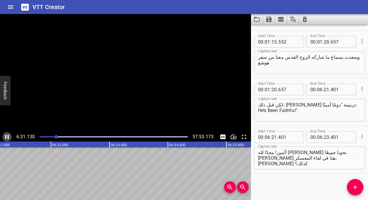
click at [7, 135] on icon "Play/Pause" at bounding box center [7, 136] width 7 height 7
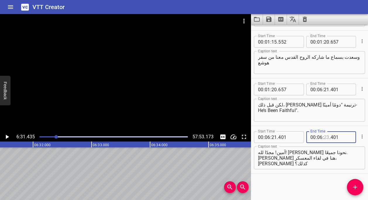
click at [325, 138] on input "number" at bounding box center [327, 137] width 6 height 12
type input "31"
type input "435"
click at [359, 185] on span "Add Cue" at bounding box center [355, 187] width 16 height 7
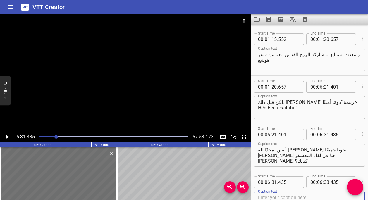
scroll to position [519, 0]
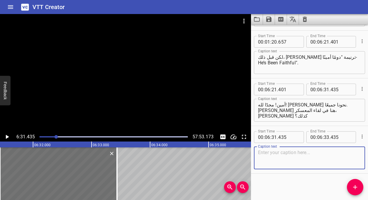
paste textarea "ودومًا ما يباركنا في [GEOGRAPHIC_DATA]. سأبدأ بأمر سريع. قبل إقلاع الطائرة، دائ…"
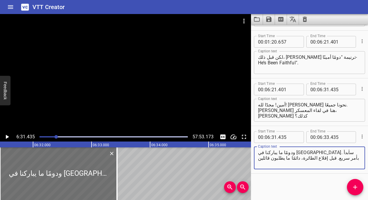
type textarea "ودومًا ما يباركنا في [GEOGRAPHIC_DATA]. سأبدأ بأمر سريع. قبل إقلاع الطائرة، دائ…"
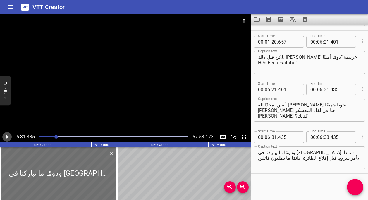
click at [6, 138] on icon "Play/Pause" at bounding box center [7, 136] width 7 height 7
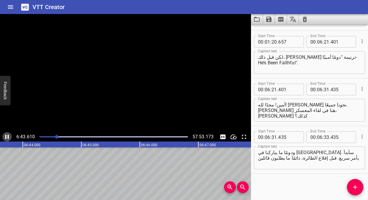
click at [6, 138] on icon "Play/Pause" at bounding box center [7, 137] width 4 height 4
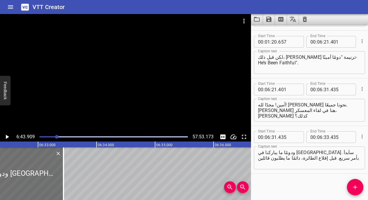
scroll to position [0, 22952]
click at [43, 162] on div at bounding box center [5, 173] width 117 height 53
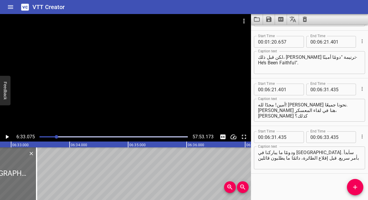
scroll to position [0, 22995]
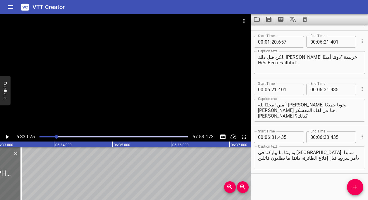
click at [8, 136] on icon "Play/Pause" at bounding box center [7, 136] width 7 height 7
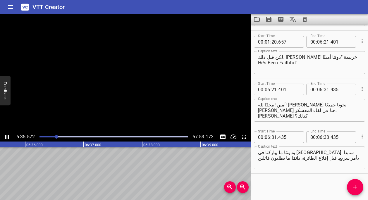
click at [8, 135] on icon "Play/Pause" at bounding box center [7, 137] width 4 height 4
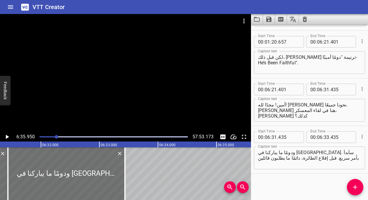
scroll to position [0, 22882]
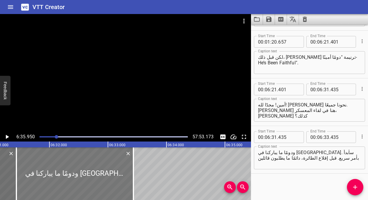
click at [72, 172] on div at bounding box center [74, 173] width 117 height 53
click at [8, 137] on icon "Play/Pause" at bounding box center [7, 137] width 3 height 4
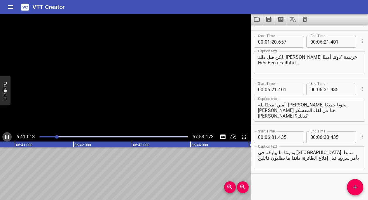
click at [8, 137] on icon "Play/Pause" at bounding box center [7, 137] width 4 height 4
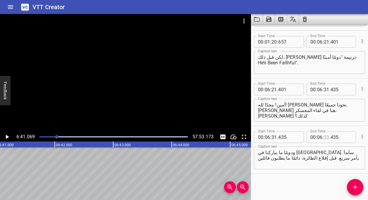
click at [327, 137] on input "number" at bounding box center [327, 137] width 6 height 12
type input "41"
type input "069"
click at [358, 185] on icon "Add Cue" at bounding box center [355, 187] width 7 height 7
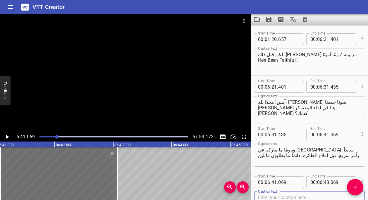
scroll to position [567, 0]
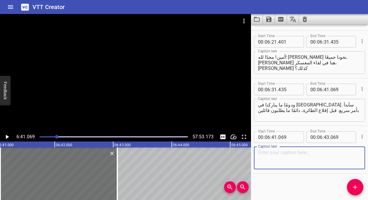
paste textarea "يُرجى وضع الهواتف في وضع الطيران". نعم! فزوجتي تريدني فعل ذلك الا"
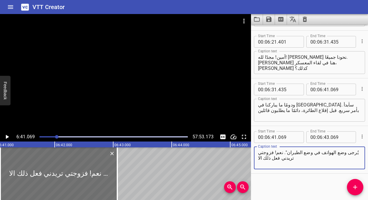
type textarea "يُرجى وضع الهواتف في وضع الطيران". نعم! فزوجتي تريدني فعل ذلك الا"
click at [6, 136] on icon "Play/Pause" at bounding box center [7, 137] width 3 height 4
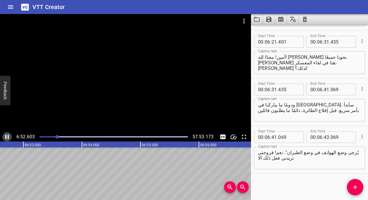
click at [6, 137] on icon "Play/Pause" at bounding box center [7, 137] width 4 height 4
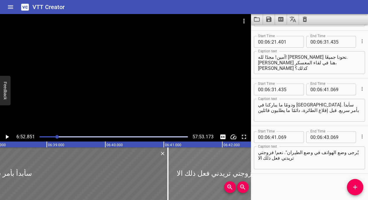
click at [187, 162] on div at bounding box center [226, 173] width 117 height 53
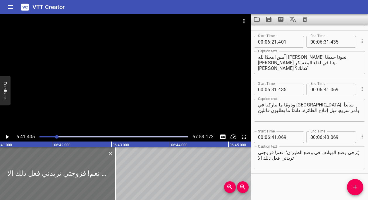
scroll to position [0, 23482]
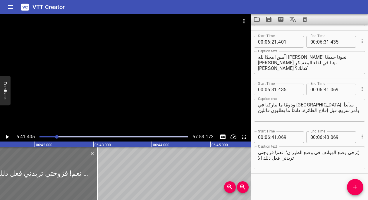
click at [7, 135] on icon "Play/Pause" at bounding box center [7, 136] width 7 height 7
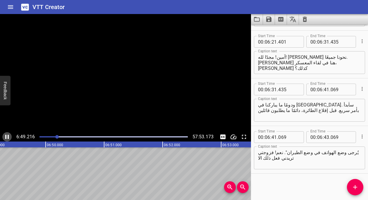
click at [7, 135] on icon "Play/Pause" at bounding box center [7, 136] width 7 height 7
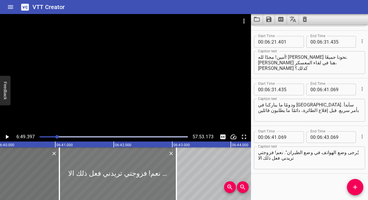
click at [81, 171] on div at bounding box center [117, 173] width 117 height 53
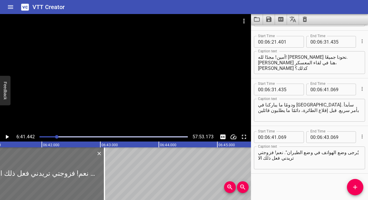
scroll to position [0, 23484]
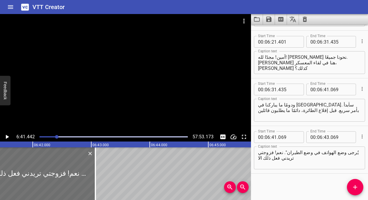
click at [7, 137] on icon "Play/Pause" at bounding box center [7, 137] width 3 height 4
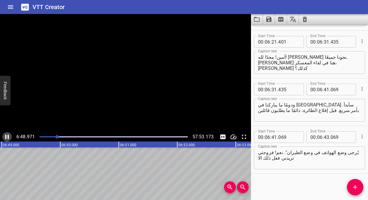
click at [7, 137] on icon "Play/Pause" at bounding box center [7, 136] width 7 height 7
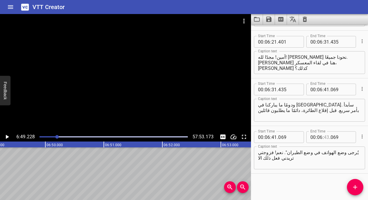
click at [326, 137] on input "number" at bounding box center [327, 137] width 6 height 12
type input "49"
type input "228"
click at [357, 185] on icon "Add Cue" at bounding box center [355, 187] width 7 height 7
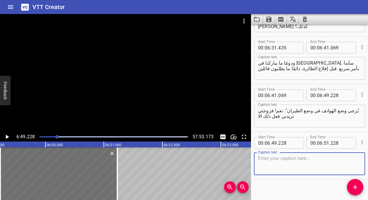
scroll to position [615, 0]
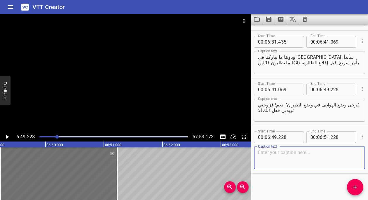
paste textarea "،. ليلة أمس قبيل الذهاب للفراش، أخبرتين قائلة: "أتعلم، عليك وضع هاتفك في وضع ال…"
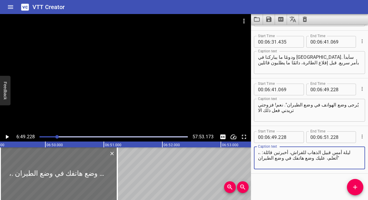
drag, startPoint x: 261, startPoint y: 154, endPoint x: 257, endPoint y: 154, distance: 3.8
click at [257, 154] on div "،. ليلة أمس قبيل الذهاب للفراش، أخبرتين قائلة: "أتعلم، عليك وضع هاتفك في وضع ال…" at bounding box center [309, 158] width 111 height 23
type textarea "ليلة أمس قبيل الذهاب للفراش، أخبرتين قائلة: "أتعلم، عليك وضع هاتفك في وضع الطير…"
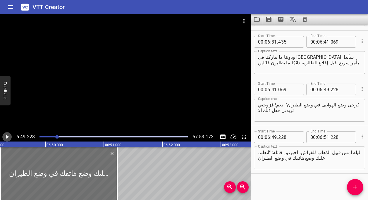
click at [7, 137] on icon "Play/Pause" at bounding box center [7, 137] width 3 height 4
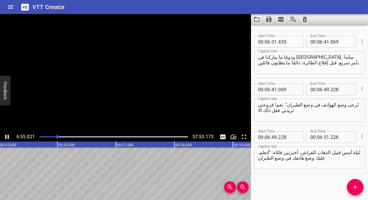
click at [7, 137] on icon "Play/Pause" at bounding box center [7, 136] width 7 height 7
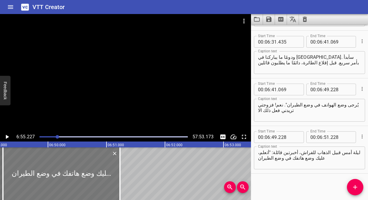
click at [60, 161] on div at bounding box center [61, 173] width 117 height 53
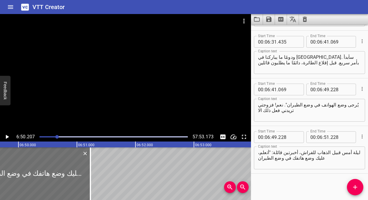
scroll to position [0, 23997]
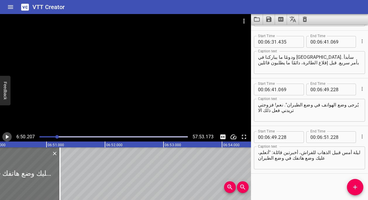
click at [6, 136] on icon "Play/Pause" at bounding box center [7, 137] width 3 height 4
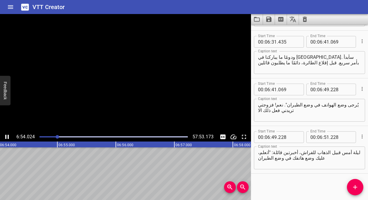
click at [6, 136] on icon "Play/Pause" at bounding box center [7, 136] width 7 height 7
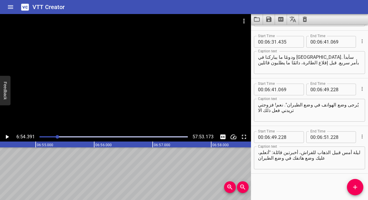
scroll to position [0, 24242]
click at [326, 137] on input "number" at bounding box center [327, 137] width 6 height 12
type input "54"
type input "391"
click at [357, 185] on icon "Add Cue" at bounding box center [355, 187] width 7 height 7
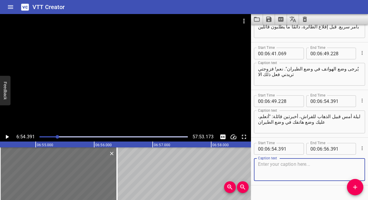
scroll to position [663, 0]
